Goal: Task Accomplishment & Management: Complete application form

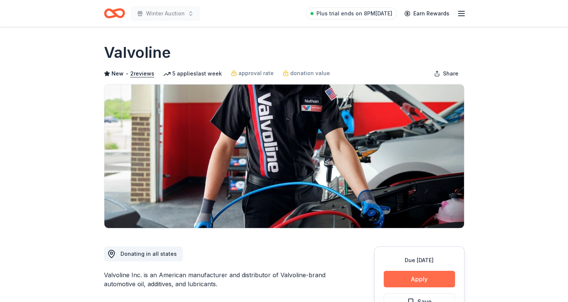
click at [429, 282] on button "Apply" at bounding box center [419, 279] width 71 height 17
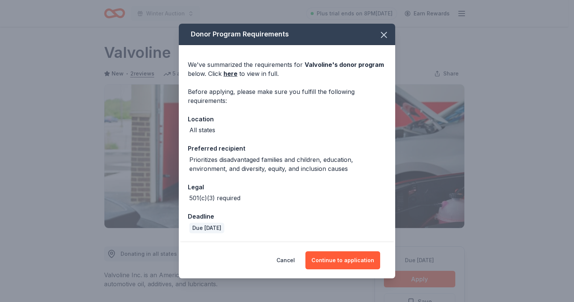
click at [332, 243] on div "Donor Program Requirements We've summarized the requirements for Valvoline 's d…" at bounding box center [287, 151] width 216 height 255
click at [352, 261] on button "Continue to application" at bounding box center [342, 260] width 75 height 18
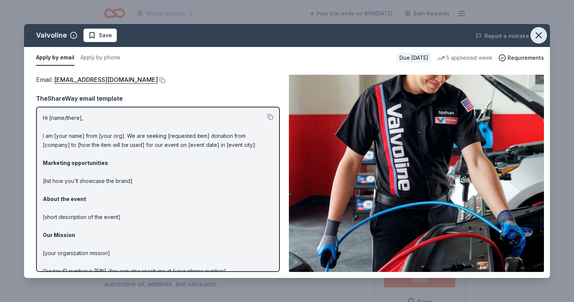
click at [539, 34] on icon "button" at bounding box center [538, 35] width 11 height 11
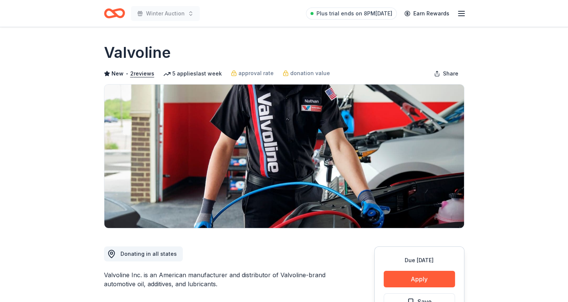
scroll to position [150, 0]
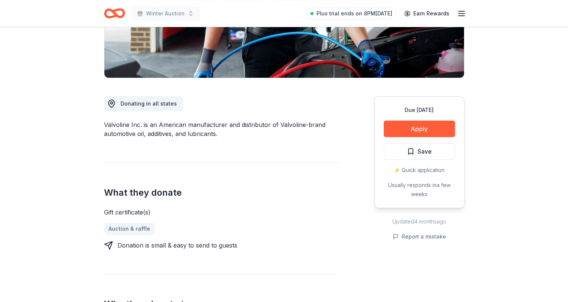
click at [407, 148] on span "Save" at bounding box center [419, 152] width 25 height 10
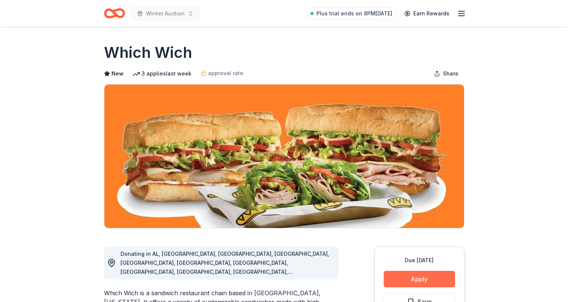
click at [428, 279] on button "Apply" at bounding box center [419, 279] width 71 height 17
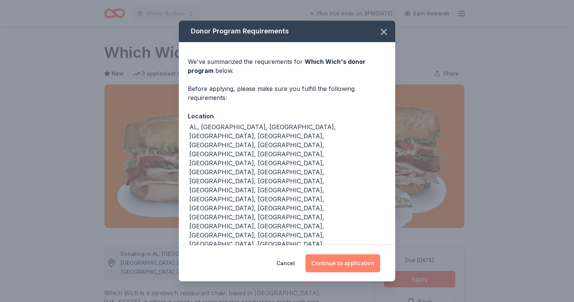
click at [356, 254] on button "Continue to application" at bounding box center [342, 263] width 75 height 18
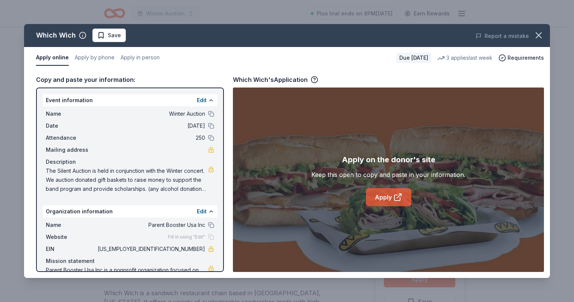
click at [396, 195] on icon at bounding box center [397, 198] width 6 height 6
